Goal: Check status: Check status

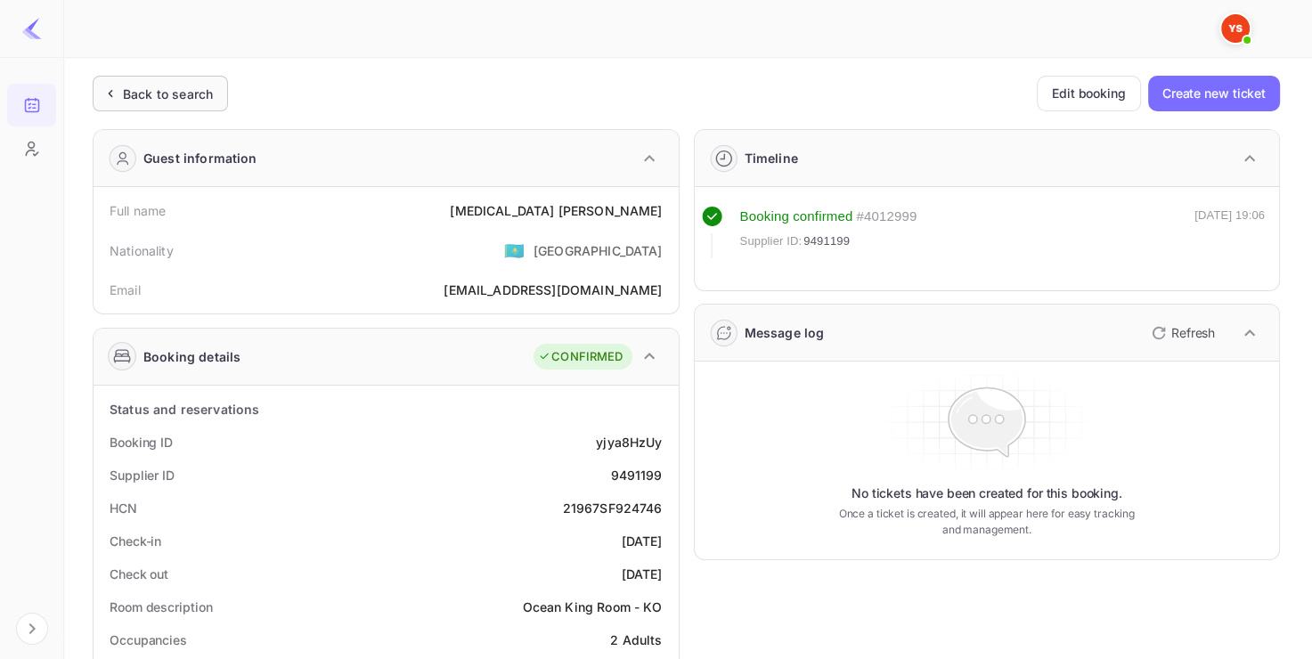
click at [168, 87] on div "Back to search" at bounding box center [168, 94] width 90 height 19
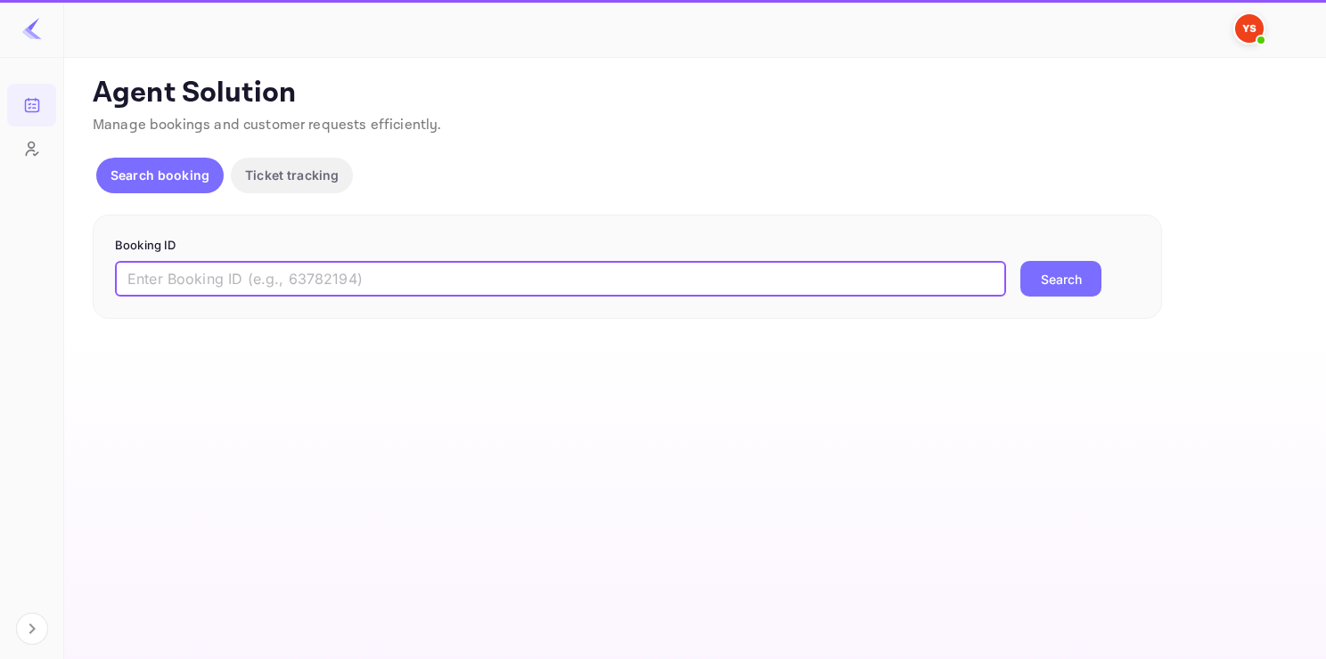
paste input "9378683"
click at [372, 280] on input "9378683" at bounding box center [560, 279] width 891 height 36
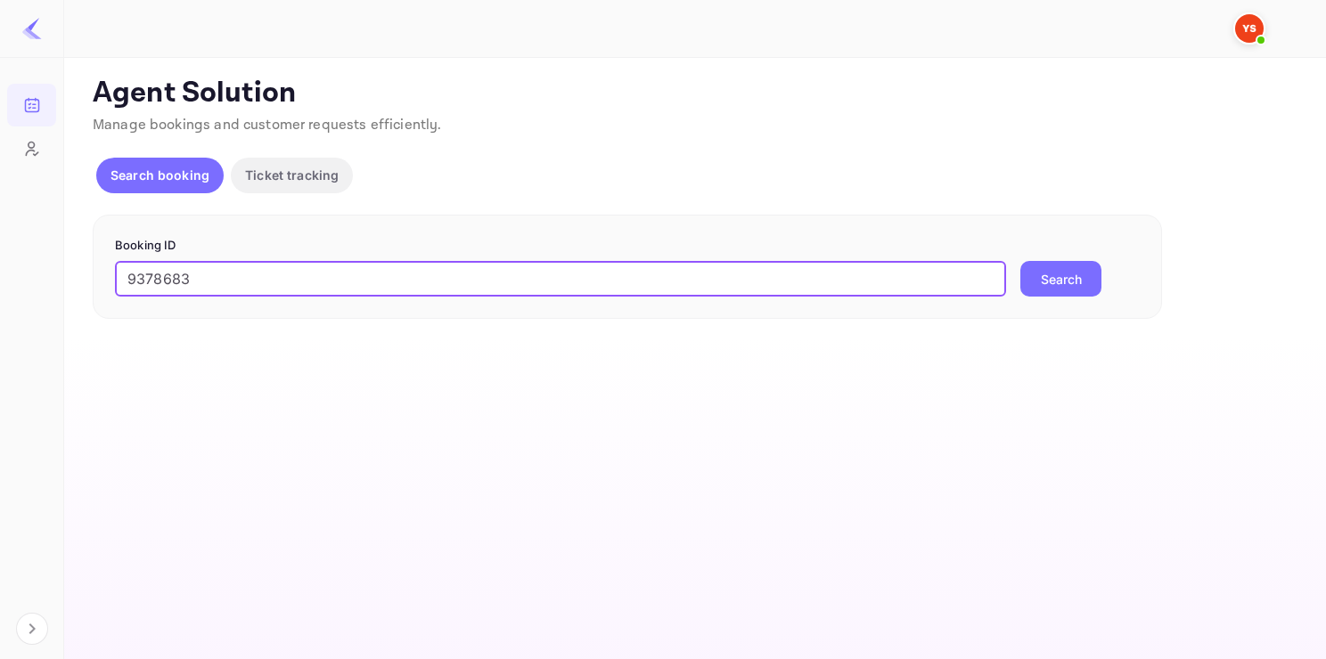
type input "9378683"
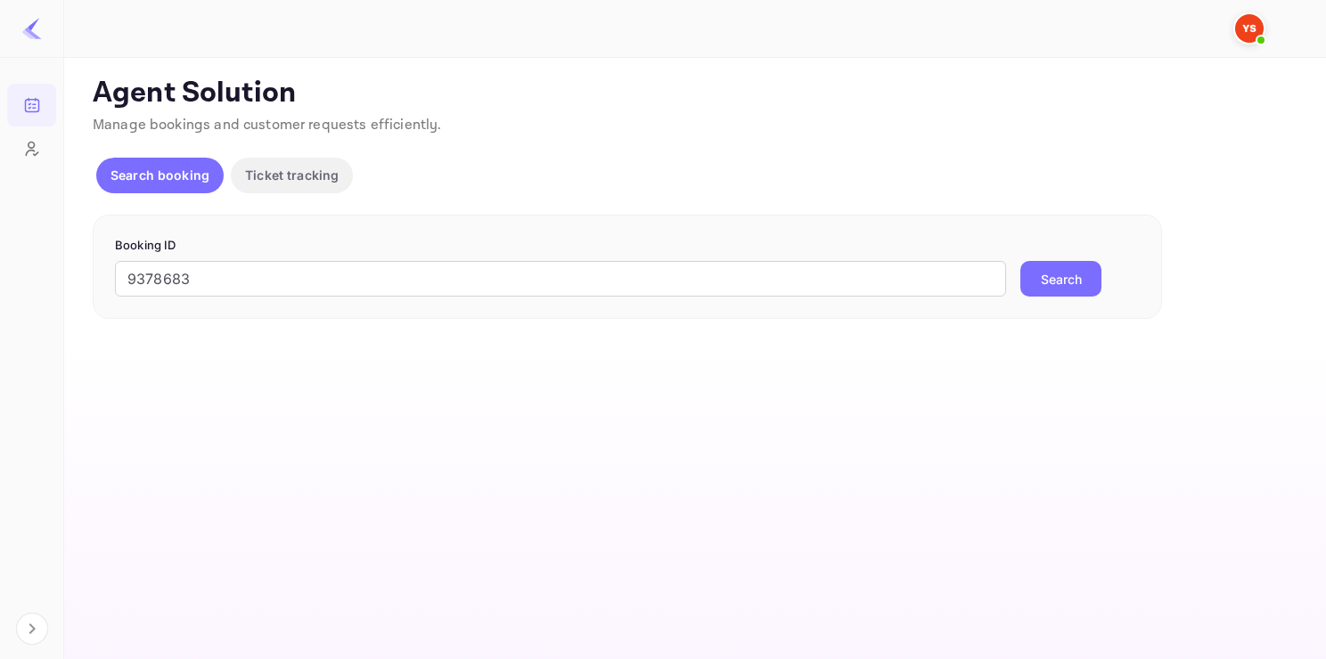
click at [1051, 272] on button "Search" at bounding box center [1060, 279] width 81 height 36
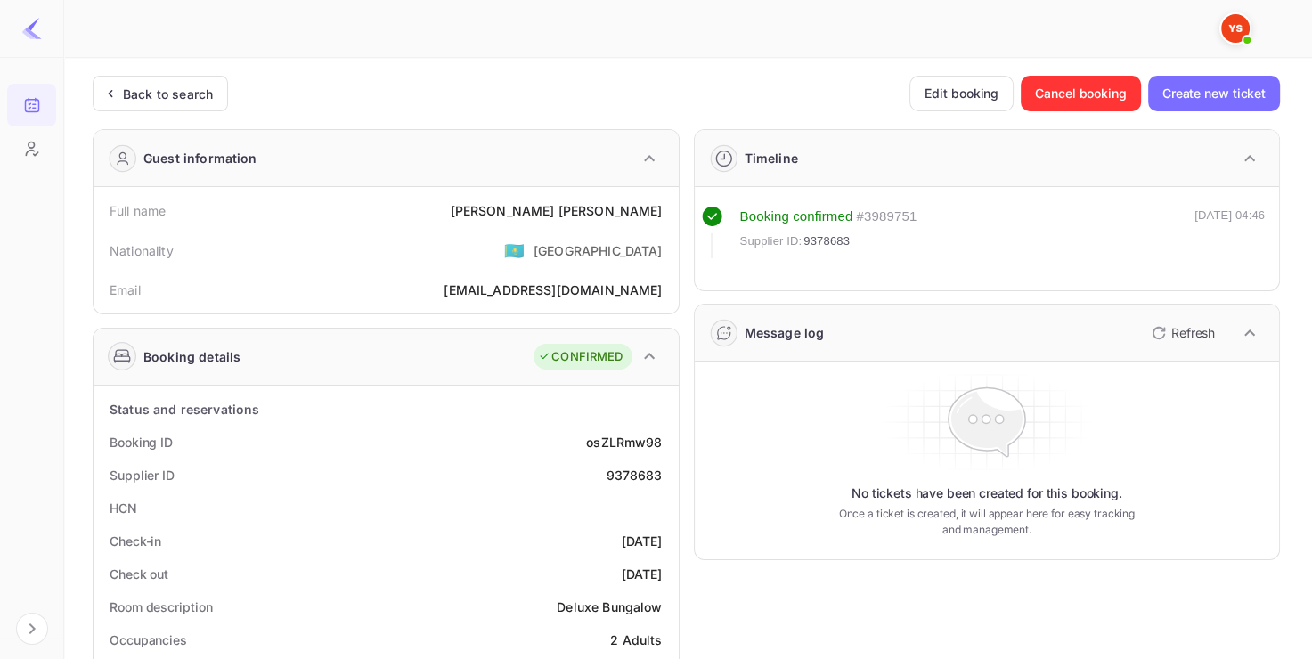
click at [644, 472] on div "9378683" at bounding box center [634, 475] width 56 height 19
copy div "9378683"
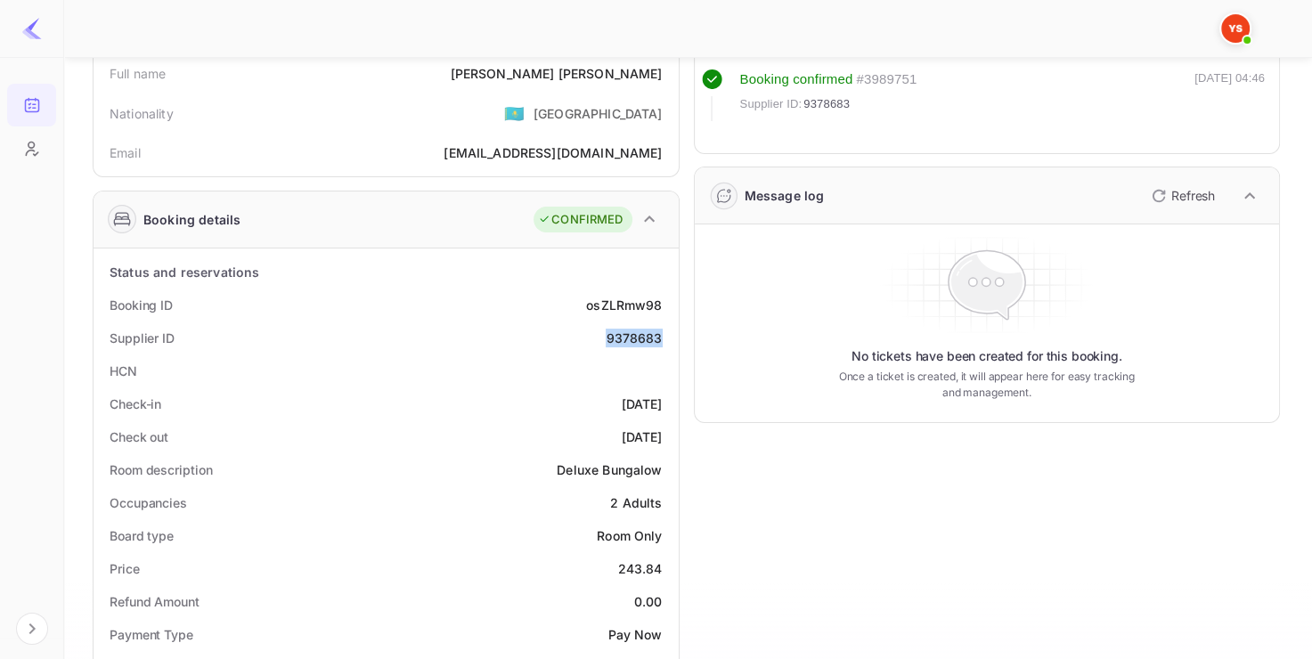
scroll to position [43, 0]
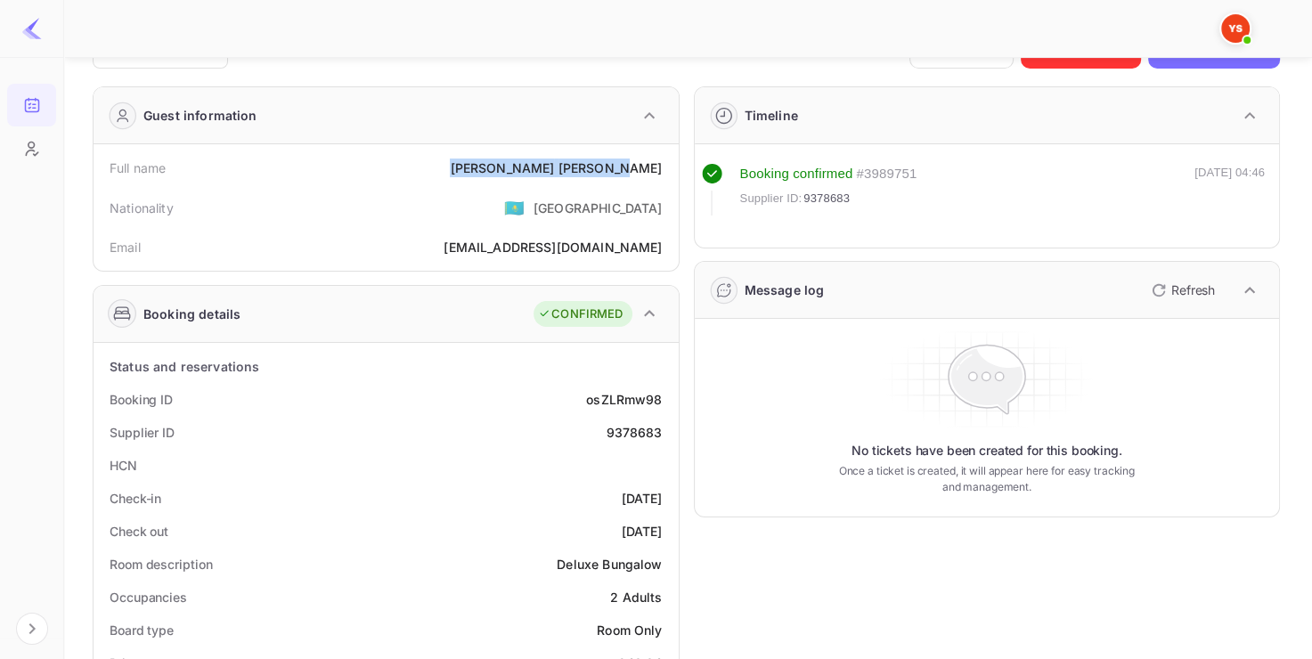
copy div "[PERSON_NAME]"
drag, startPoint x: 556, startPoint y: 168, endPoint x: 664, endPoint y: 164, distance: 107.9
click at [664, 164] on div "Full name [PERSON_NAME]" at bounding box center [386, 167] width 571 height 33
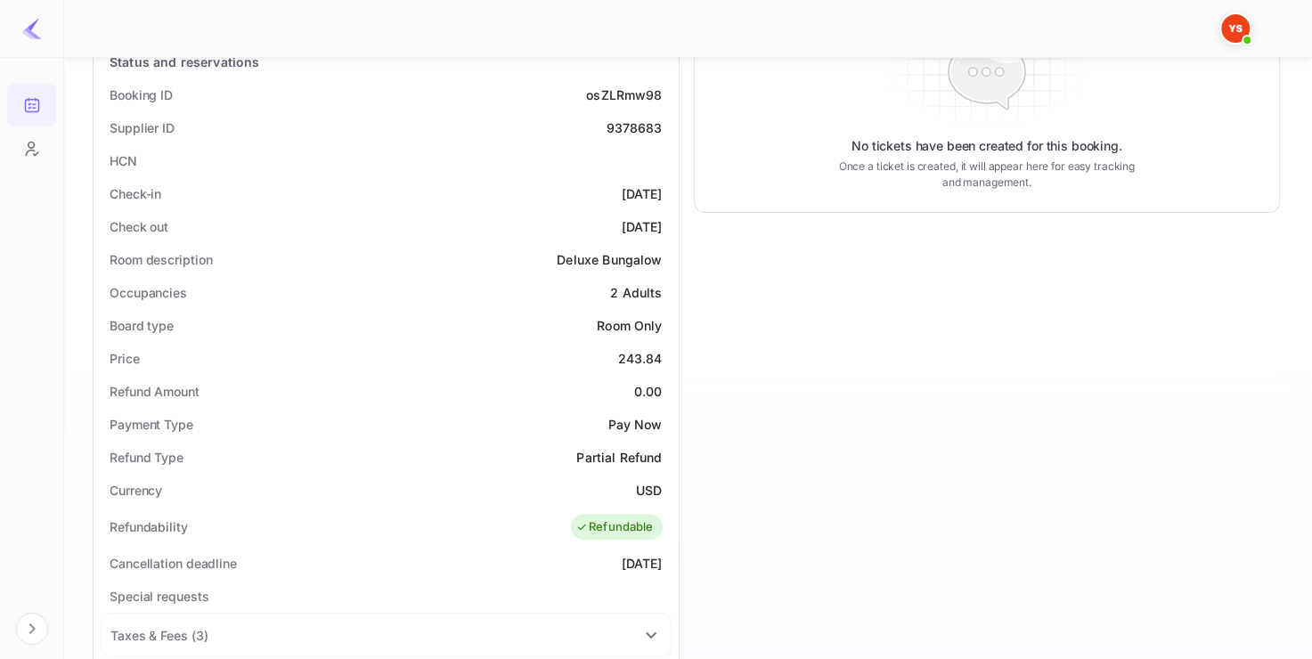
scroll to position [348, 0]
drag, startPoint x: 609, startPoint y: 345, endPoint x: 663, endPoint y: 345, distance: 53.5
click at [663, 345] on div "Price 243.84" at bounding box center [386, 357] width 571 height 33
copy div "243.84"
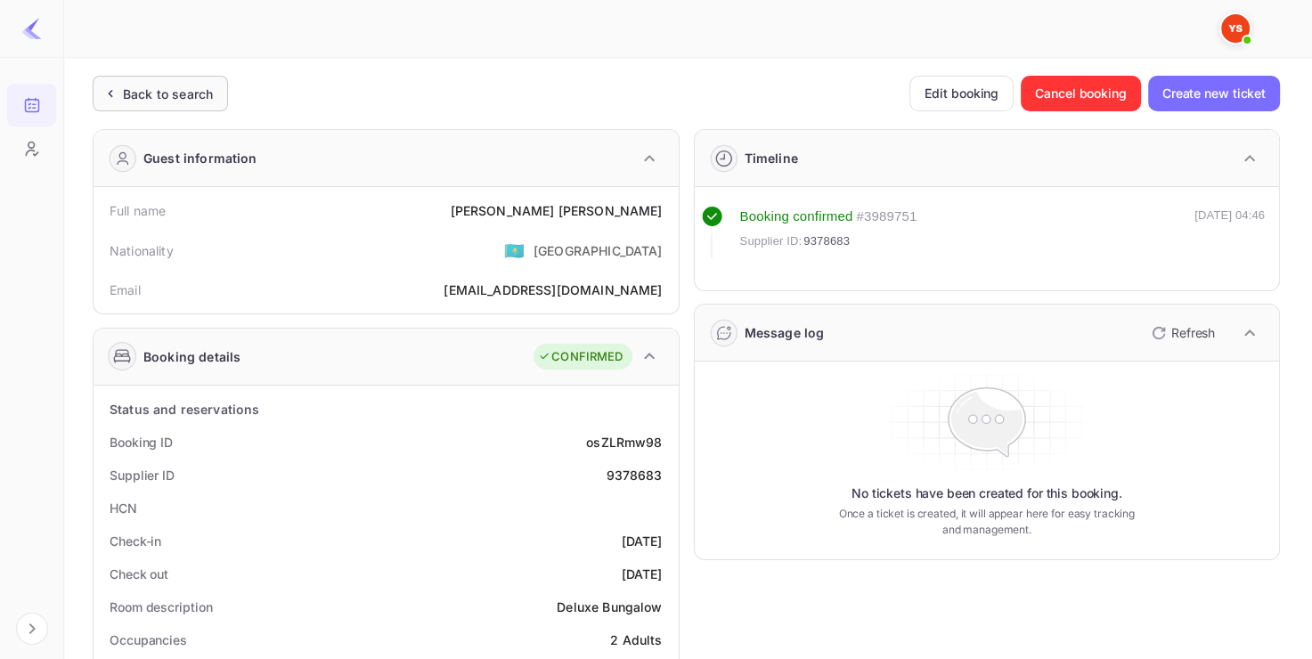
click at [206, 85] on div "Back to search" at bounding box center [168, 94] width 90 height 19
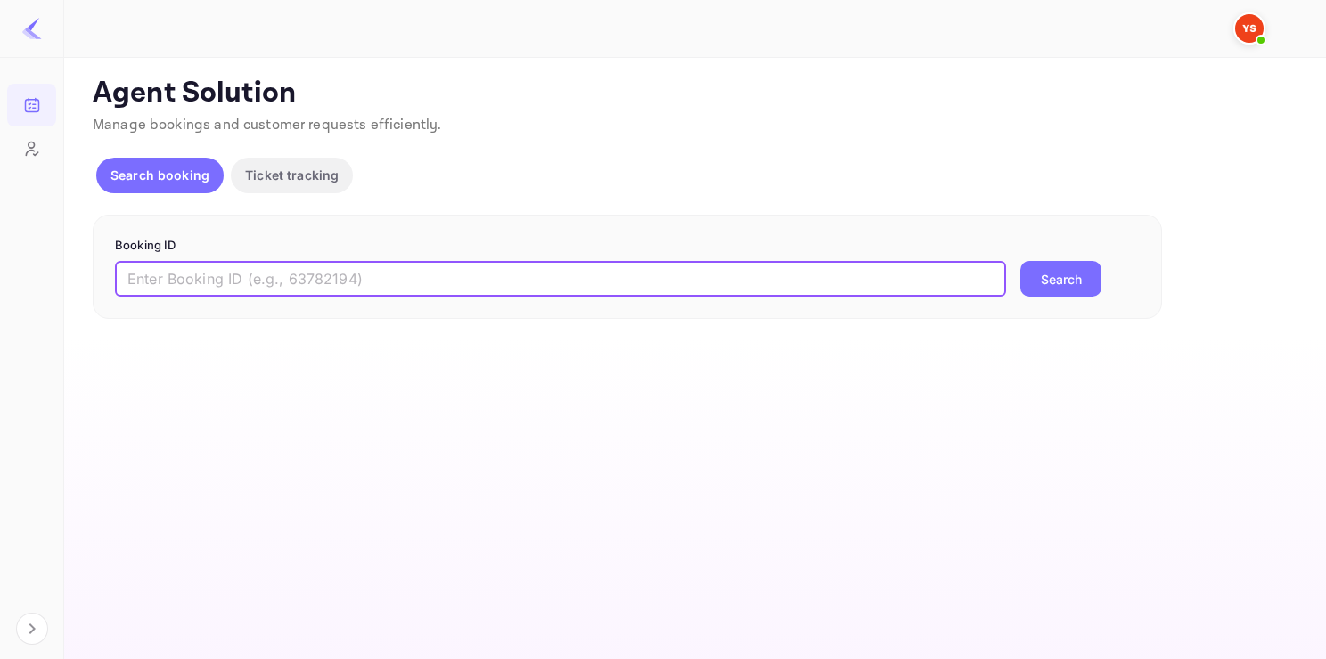
click at [332, 266] on input "text" at bounding box center [560, 279] width 891 height 36
paste input "9480571"
type input "9480571"
click at [1020, 261] on button "Search" at bounding box center [1060, 279] width 81 height 36
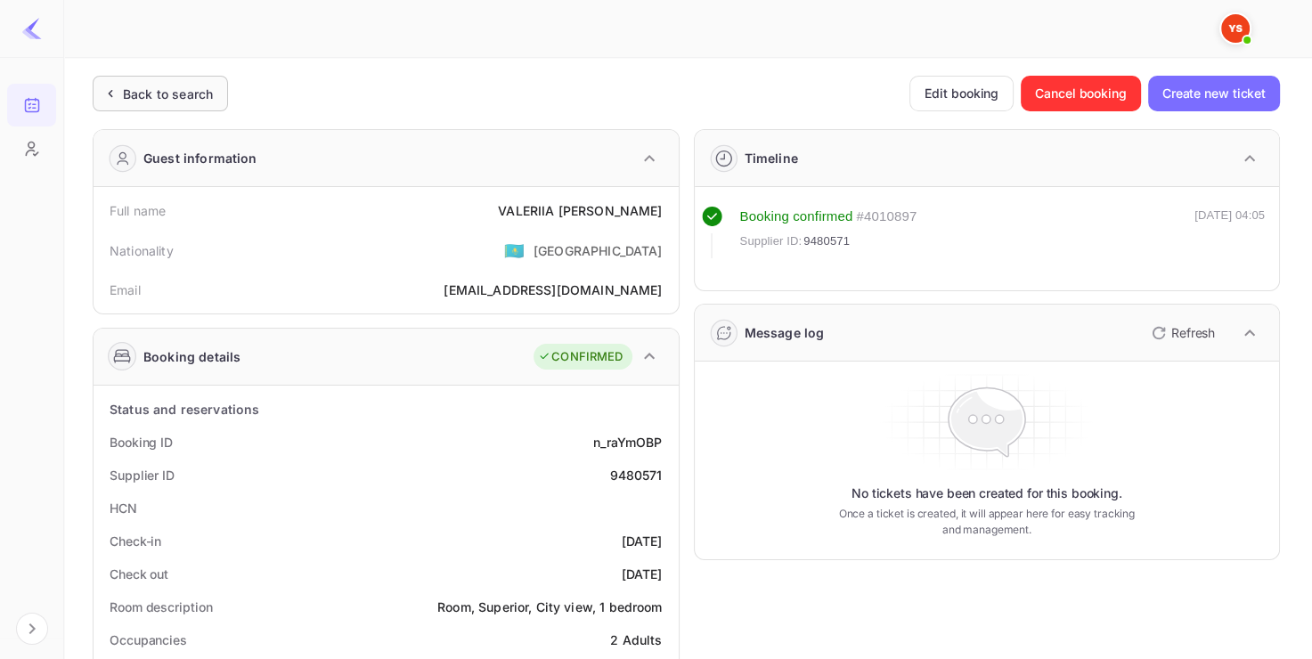
click at [124, 94] on div "Back to search" at bounding box center [168, 94] width 90 height 19
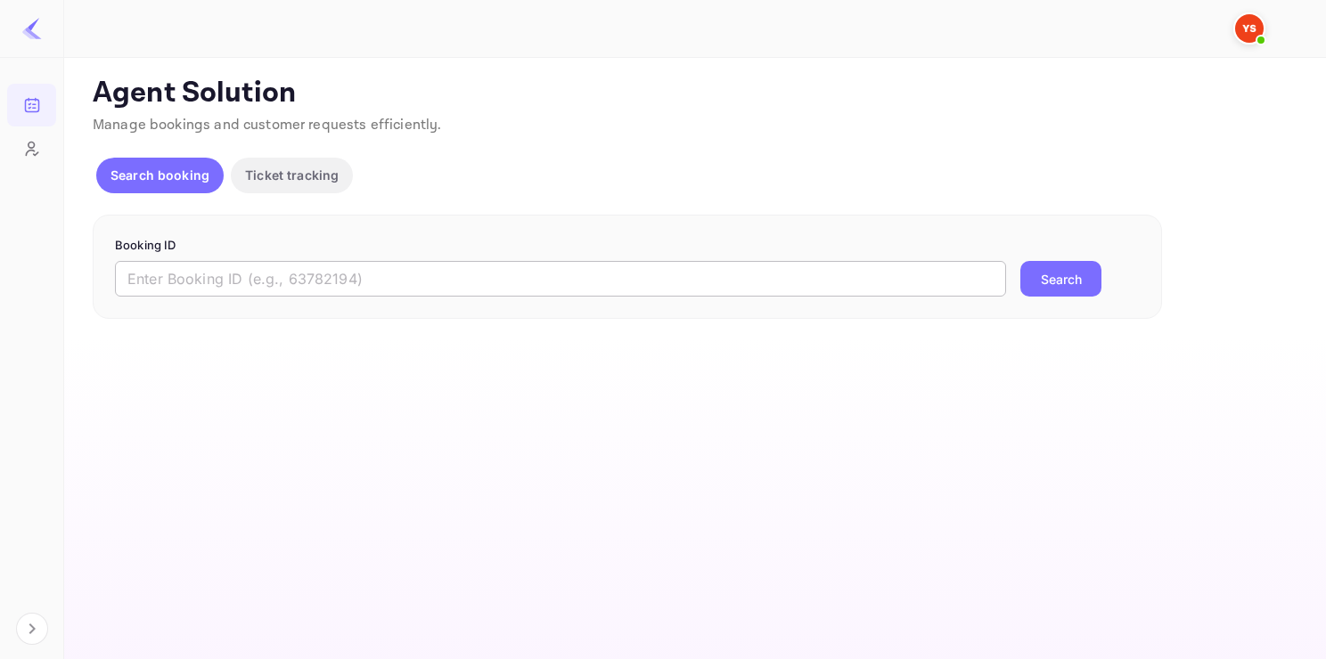
click at [323, 291] on input "text" at bounding box center [560, 279] width 891 height 36
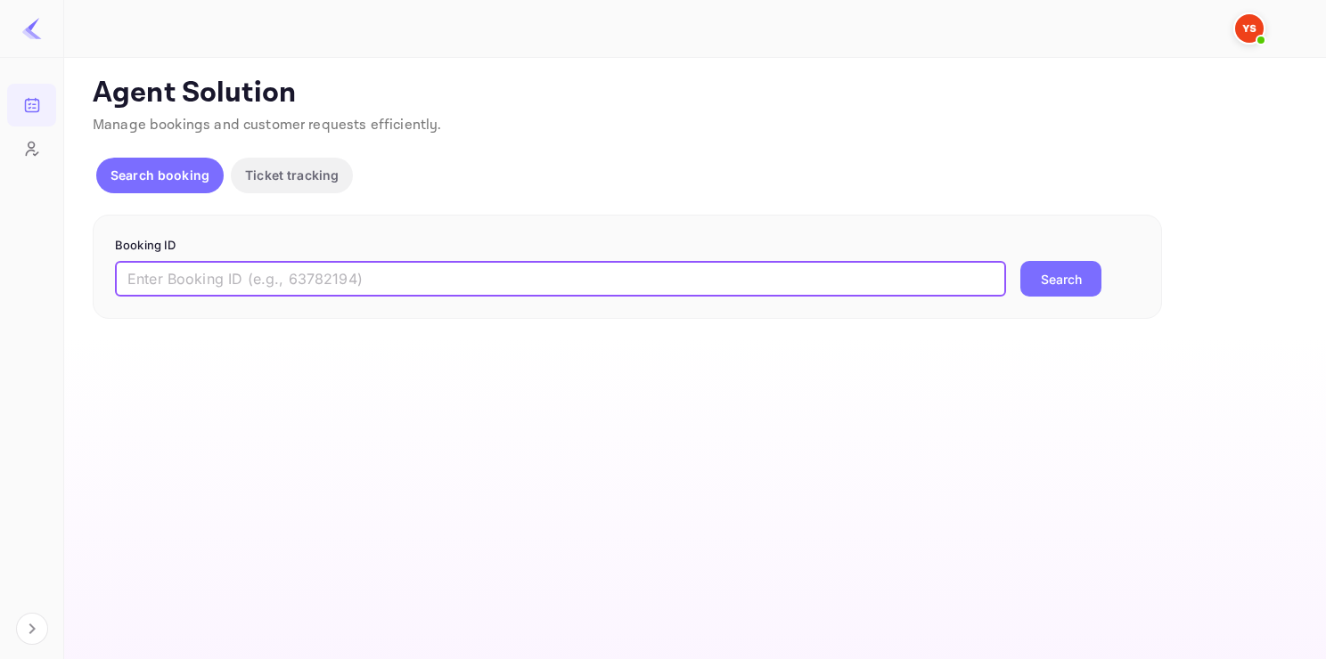
paste input "9058968"
type input "9058968"
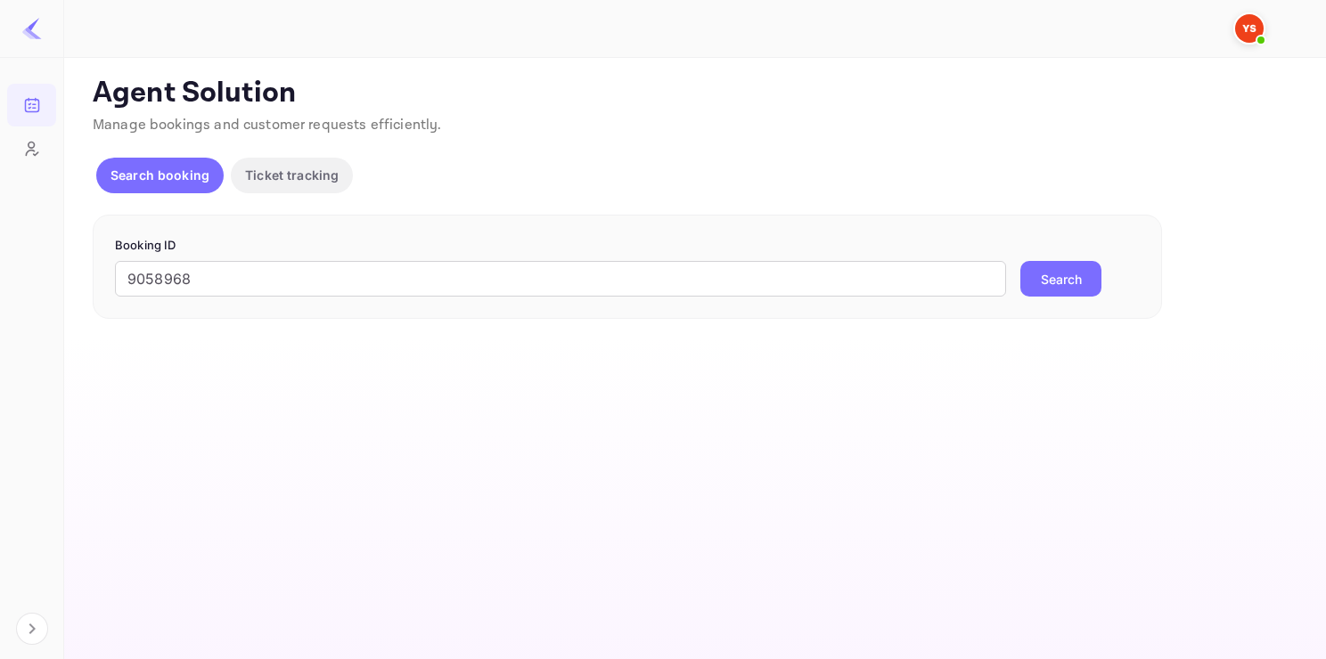
click at [1050, 266] on button "Search" at bounding box center [1060, 279] width 81 height 36
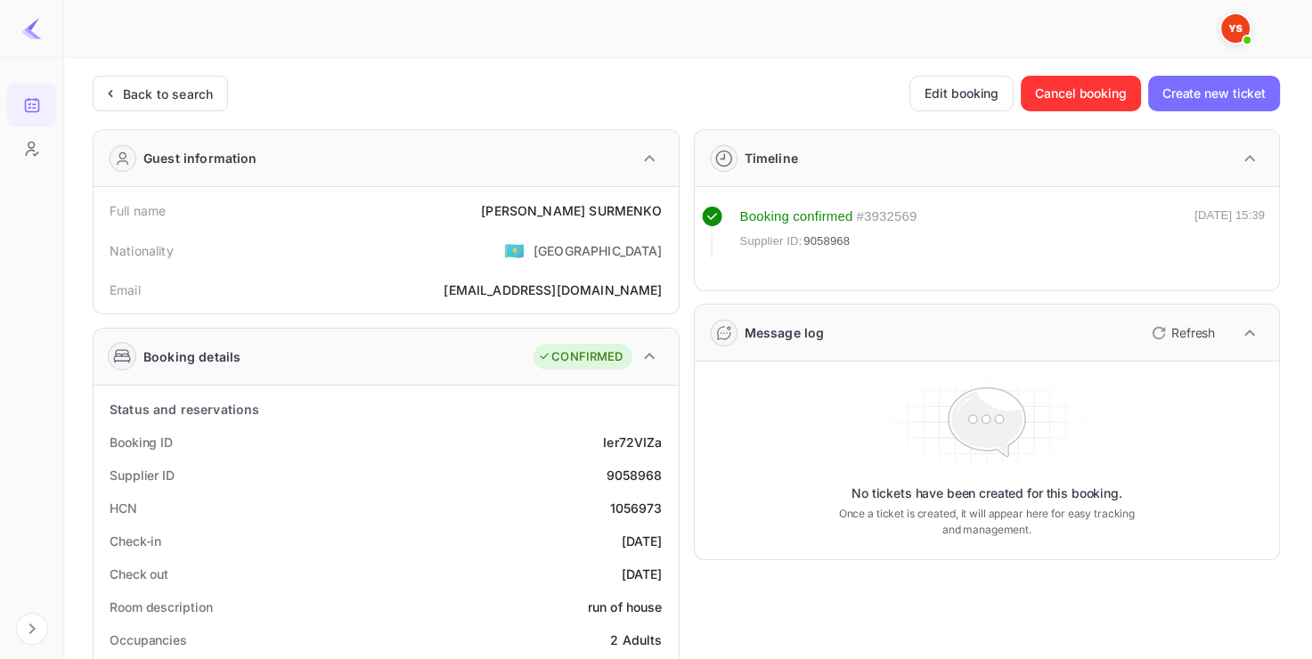
click at [642, 473] on div "9058968" at bounding box center [634, 475] width 56 height 19
copy div "9058968"
drag, startPoint x: 534, startPoint y: 221, endPoint x: 670, endPoint y: 207, distance: 137.1
click at [671, 207] on div "Full name [PERSON_NAME] Nationality 🇰🇿 [DEMOGRAPHIC_DATA] Email [EMAIL_ADDRESS]…" at bounding box center [386, 250] width 585 height 127
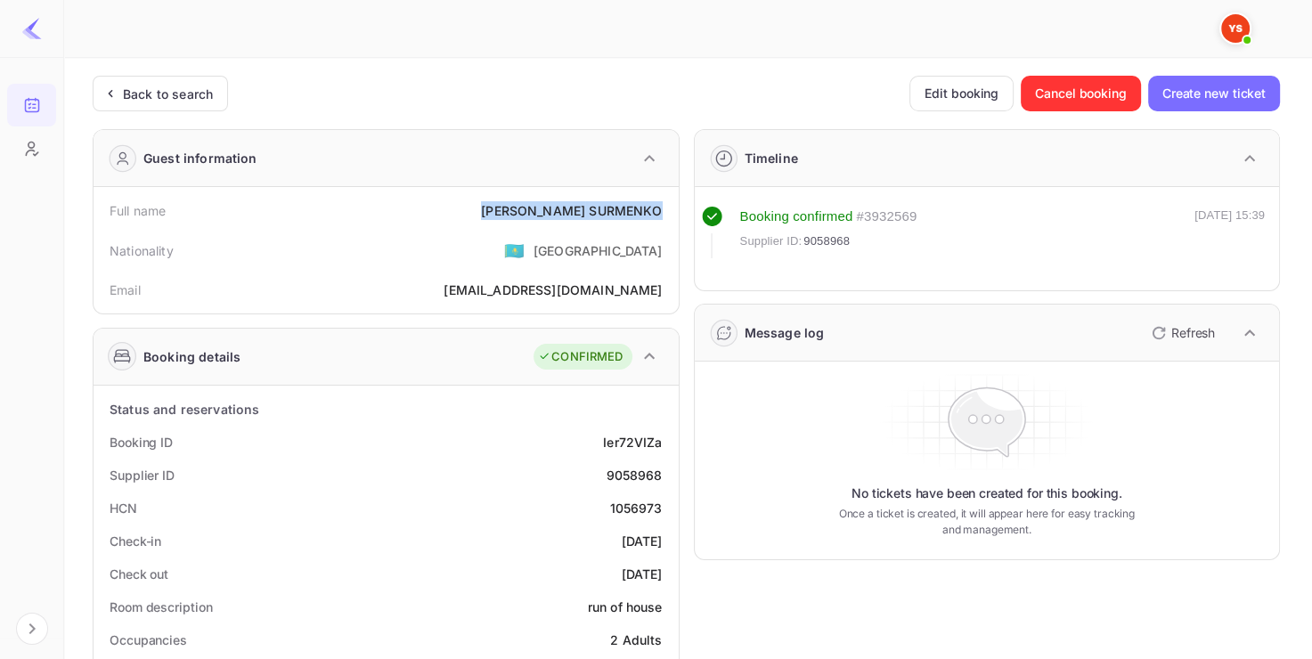
copy div "[PERSON_NAME]"
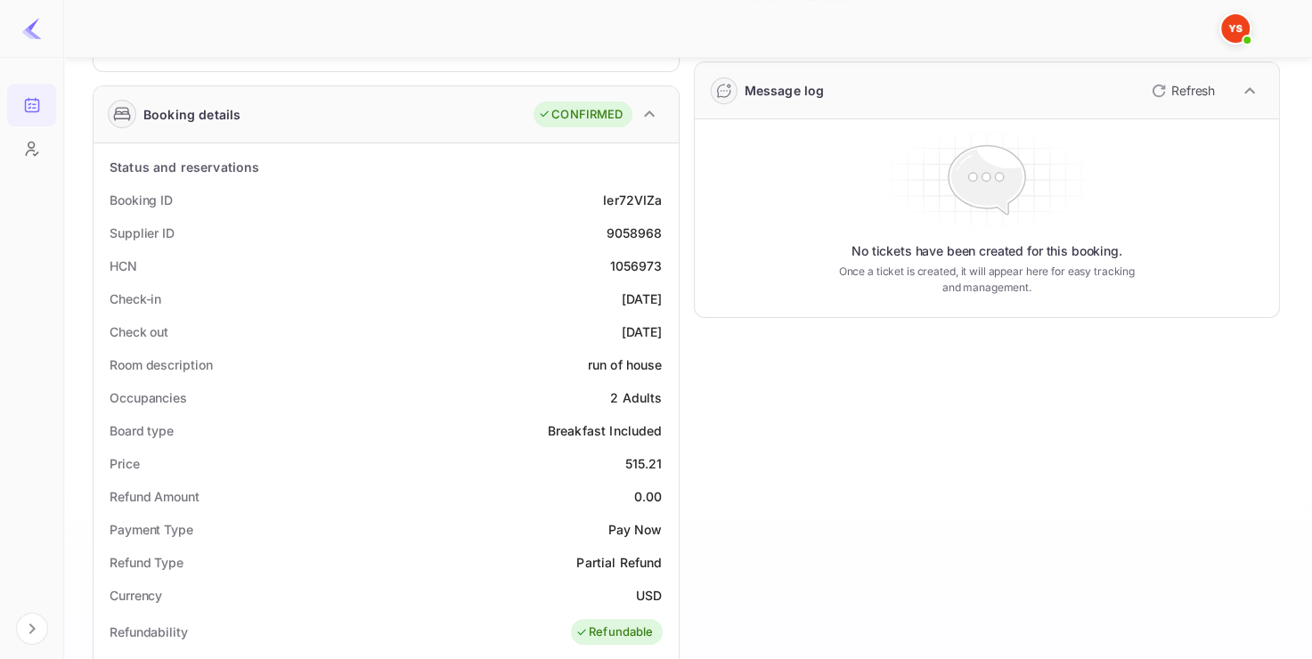
scroll to position [249, 0]
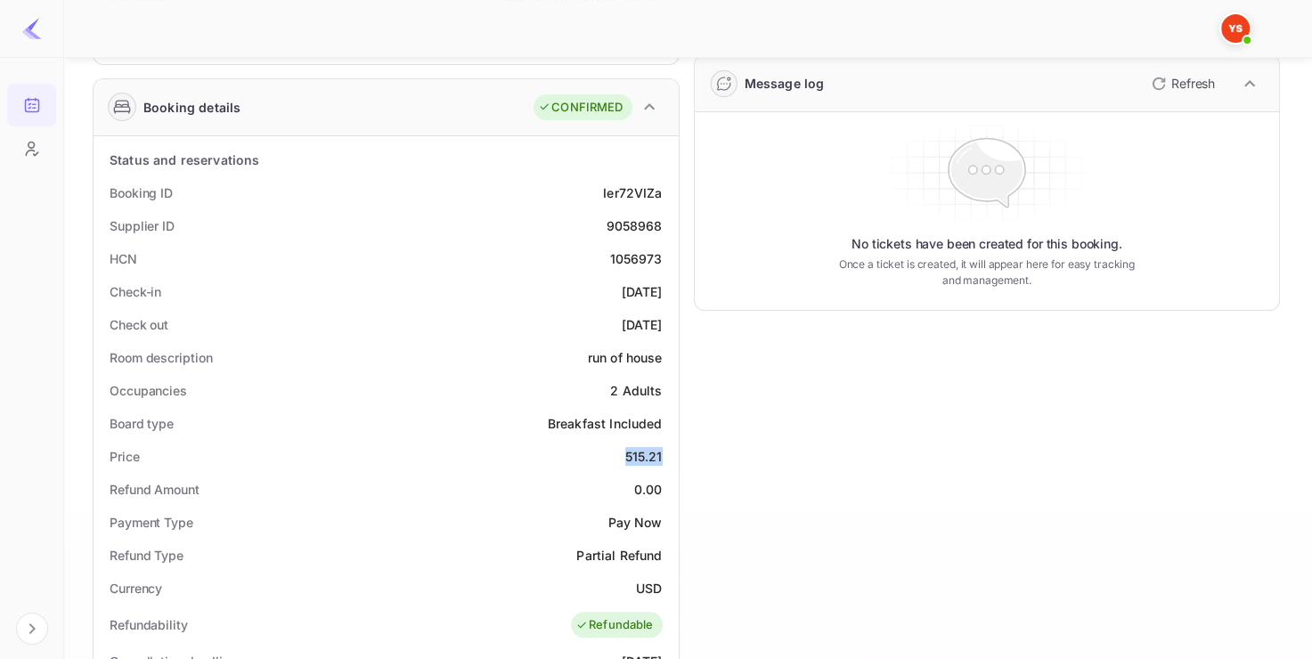
drag, startPoint x: 603, startPoint y: 457, endPoint x: 661, endPoint y: 444, distance: 59.4
click at [661, 444] on div "Price 515.21" at bounding box center [386, 456] width 571 height 33
copy div "515.21"
